Goal: Task Accomplishment & Management: Use online tool/utility

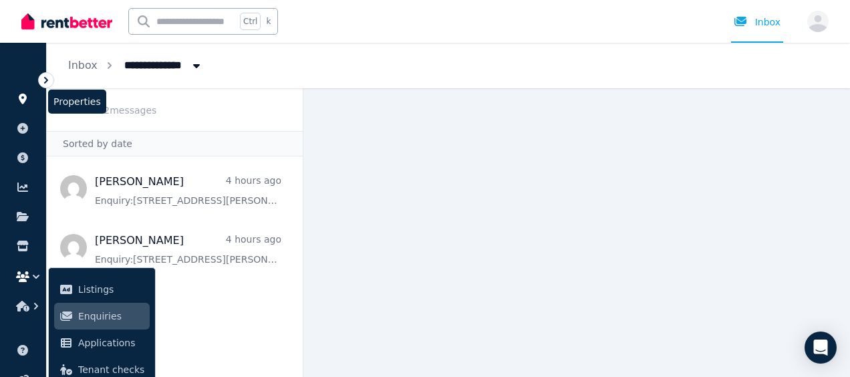
click at [21, 98] on icon at bounding box center [23, 99] width 8 height 11
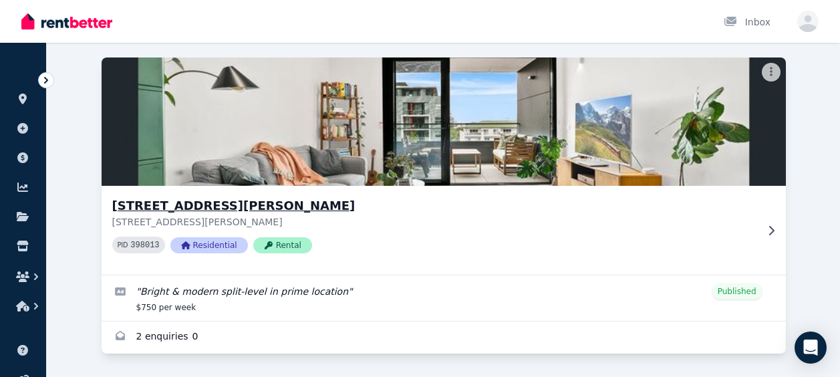
scroll to position [88, 0]
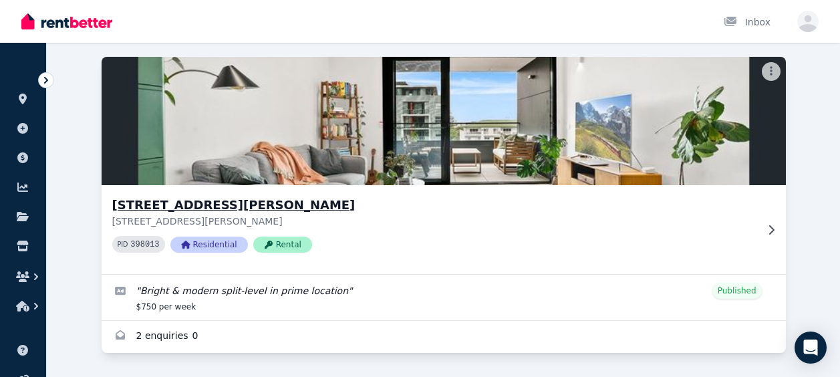
click at [754, 249] on div "PID 398013 Residential Rental" at bounding box center [434, 244] width 644 height 17
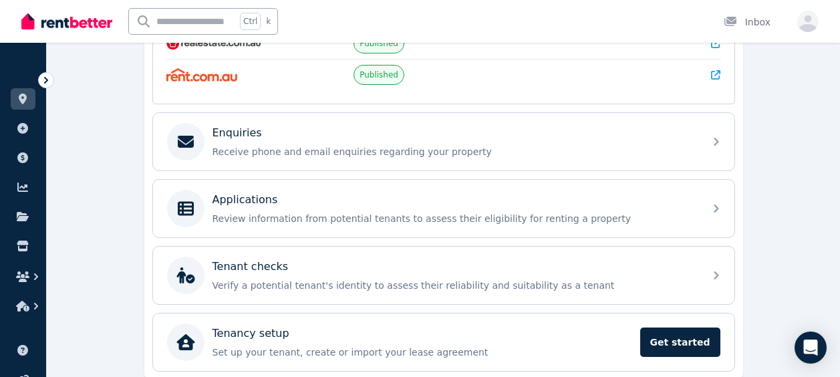
scroll to position [401, 0]
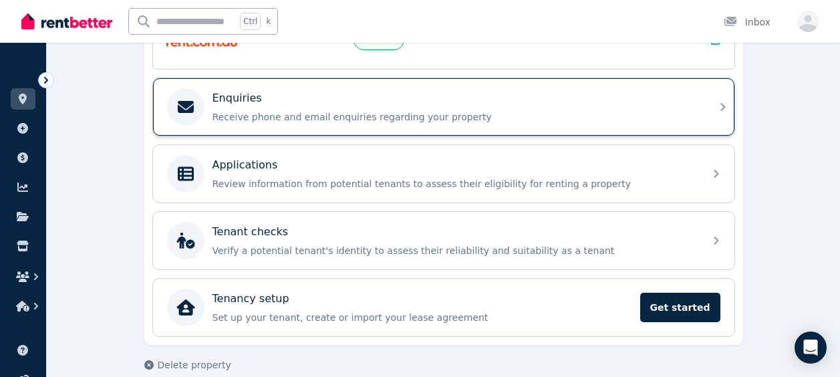
click at [444, 78] on div "Enquiries Receive phone and email enquiries regarding your property" at bounding box center [443, 106] width 581 height 57
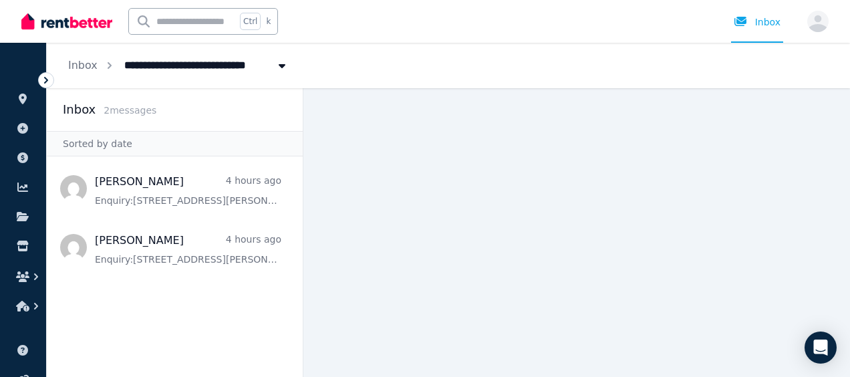
click at [43, 79] on icon at bounding box center [45, 79] width 13 height 13
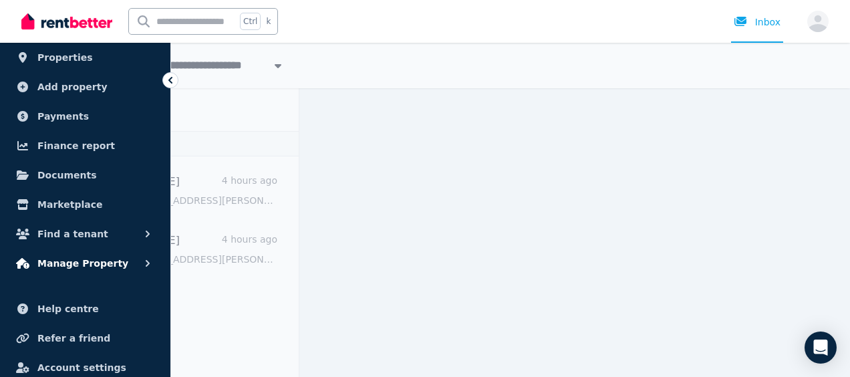
scroll to position [67, 0]
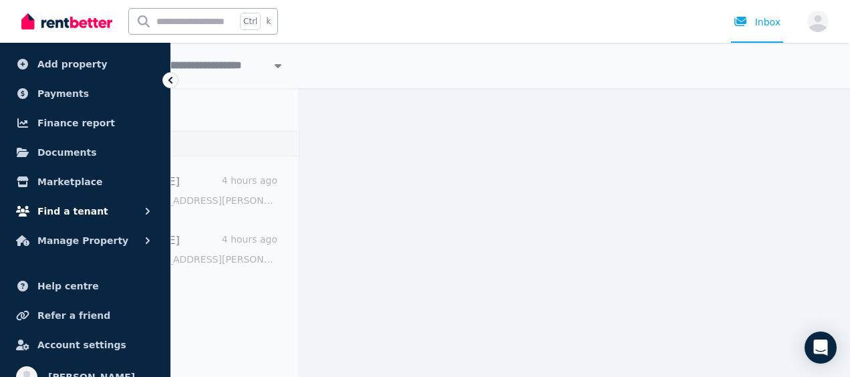
click at [116, 220] on button "Find a tenant" at bounding box center [85, 211] width 149 height 27
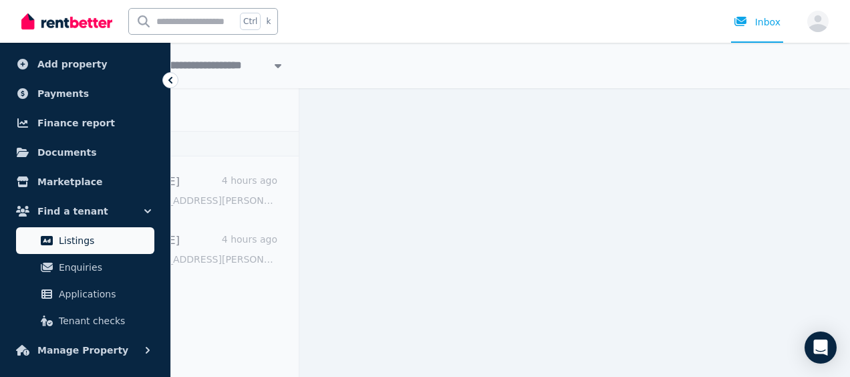
click at [111, 240] on span "Listings" at bounding box center [104, 240] width 90 height 16
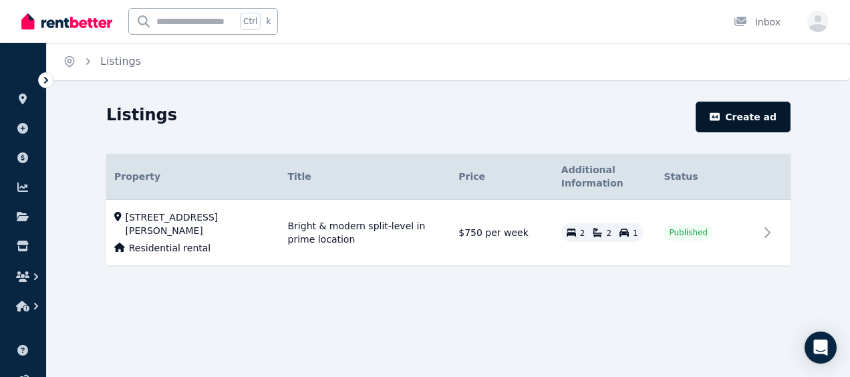
click at [740, 110] on button "Create ad" at bounding box center [742, 117] width 95 height 31
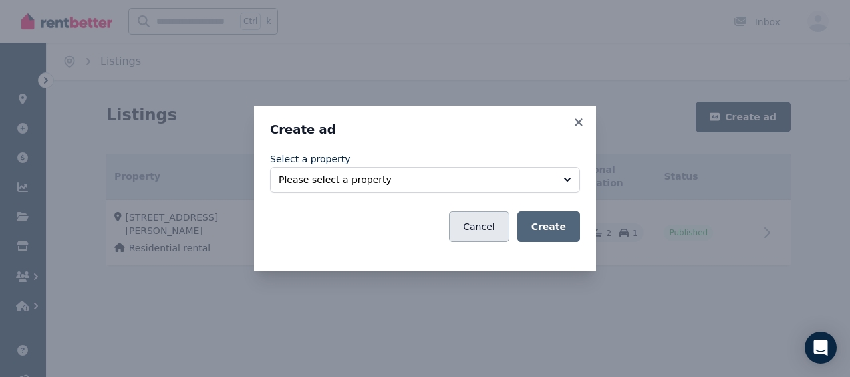
click at [499, 223] on button "Cancel" at bounding box center [478, 226] width 59 height 31
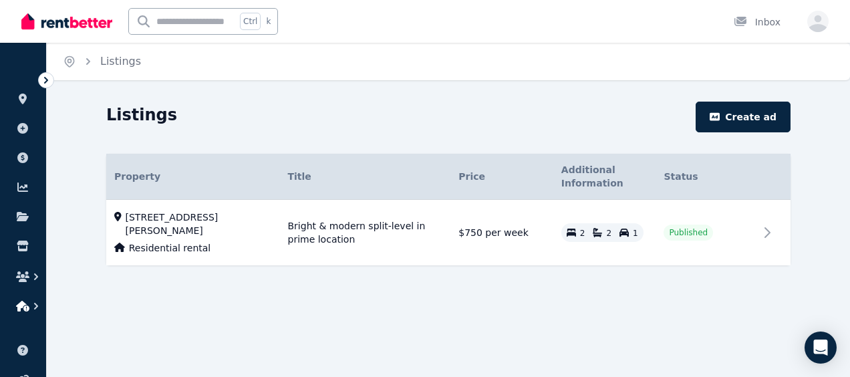
click at [34, 298] on button "button" at bounding box center [23, 306] width 25 height 24
